Goal: Task Accomplishment & Management: Manage account settings

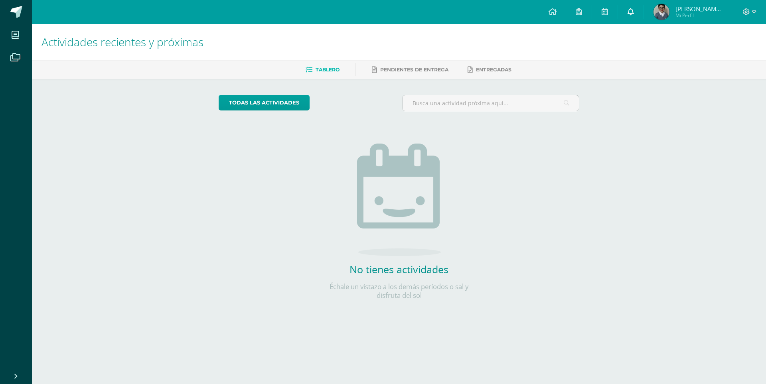
click at [631, 15] on span at bounding box center [630, 12] width 6 height 9
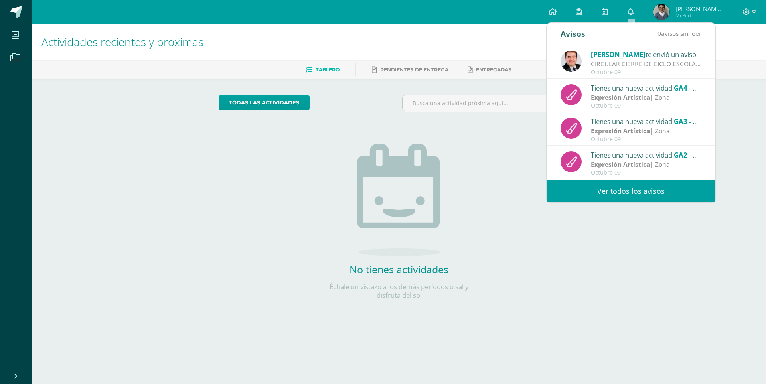
click at [677, 10] on span "[PERSON_NAME] de [PERSON_NAME]" at bounding box center [699, 9] width 48 height 8
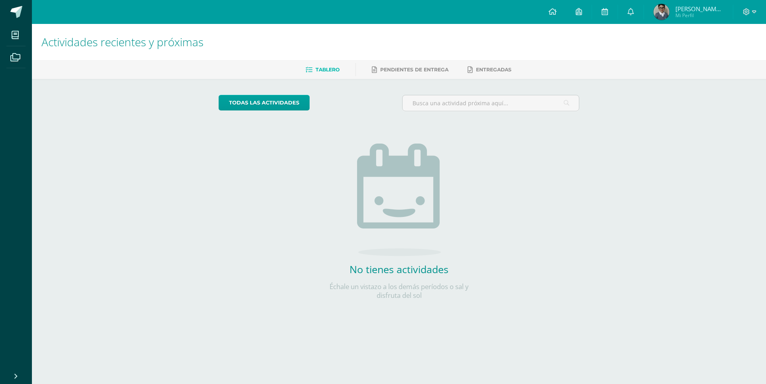
click at [677, 10] on span "[PERSON_NAME] de [PERSON_NAME]" at bounding box center [699, 9] width 48 height 8
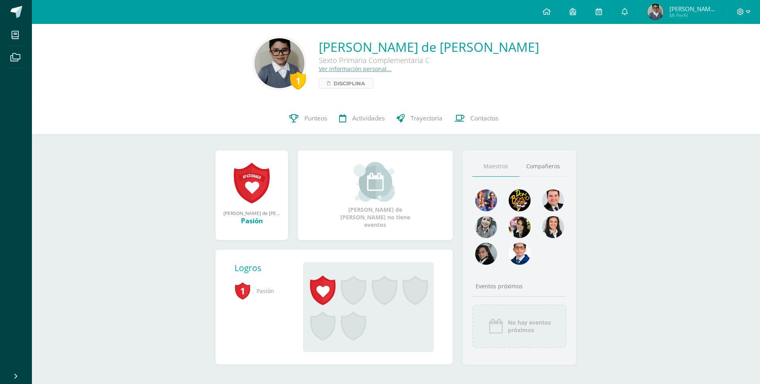
click at [345, 83] on span "Disciplina" at bounding box center [349, 84] width 32 height 10
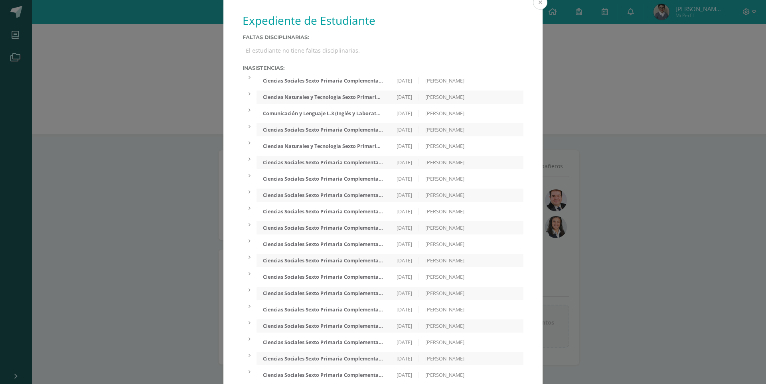
click at [536, 2] on button at bounding box center [540, 2] width 14 height 14
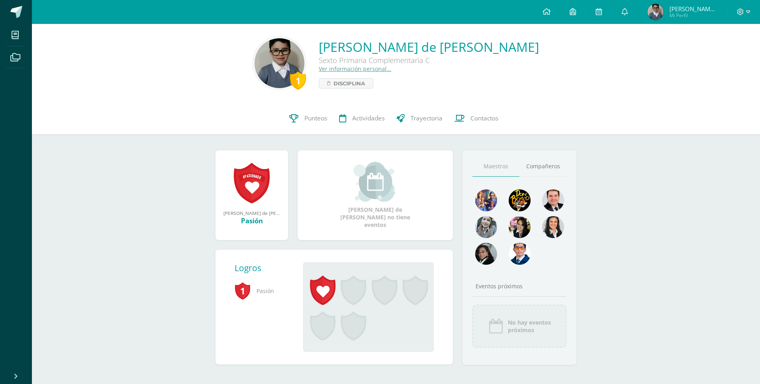
click at [595, 95] on div "1 [PERSON_NAME] de [PERSON_NAME] Sexto Primaria Complementaria C Ver informació…" at bounding box center [396, 63] width 728 height 79
